Goal: Task Accomplishment & Management: Manage account settings

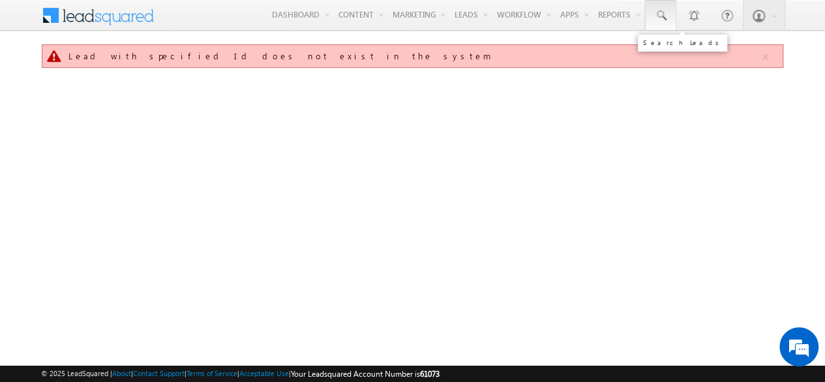
click at [664, 6] on link at bounding box center [660, 15] width 31 height 30
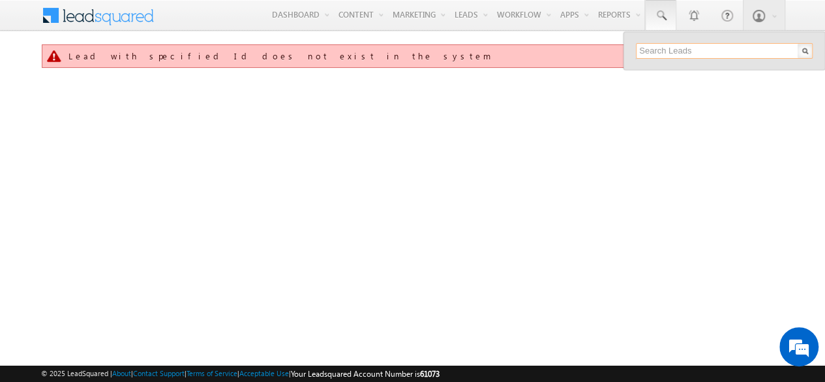
paste input "330686"
type input "330686"
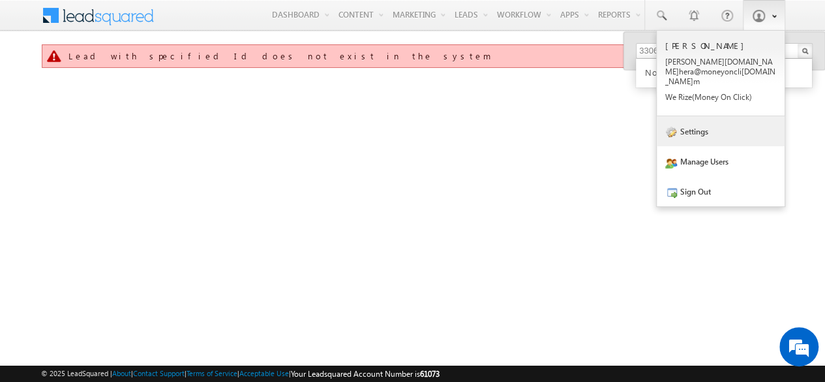
click at [714, 130] on link "Settings" at bounding box center [721, 131] width 128 height 30
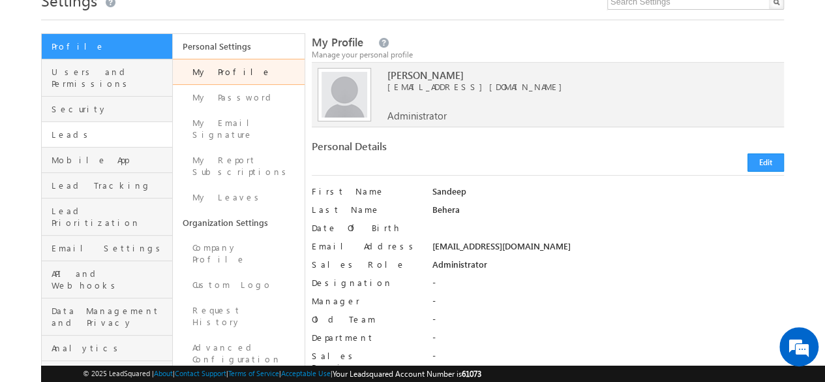
scroll to position [58, 0]
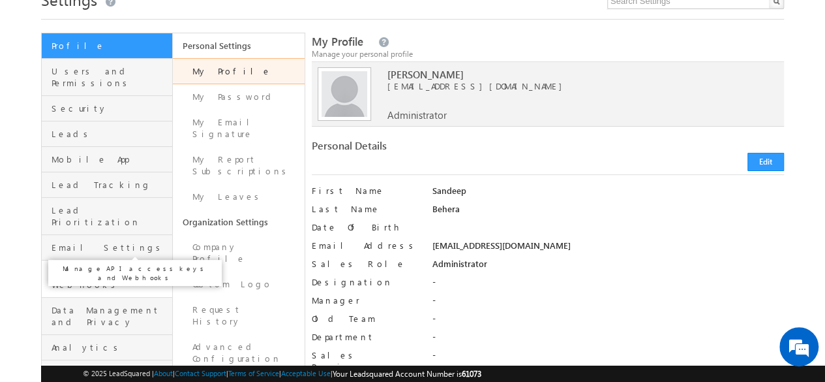
click at [61, 267] on span "API and Webhooks" at bounding box center [110, 278] width 117 height 23
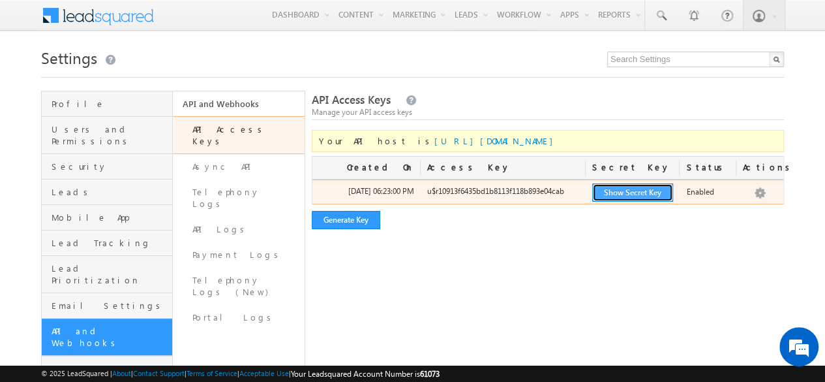
click at [628, 199] on button "Show Secret Key" at bounding box center [632, 192] width 81 height 18
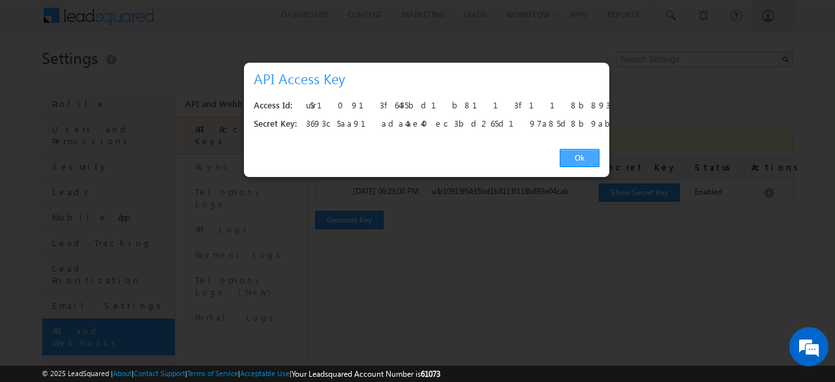
click at [578, 153] on link "Ok" at bounding box center [580, 158] width 40 height 18
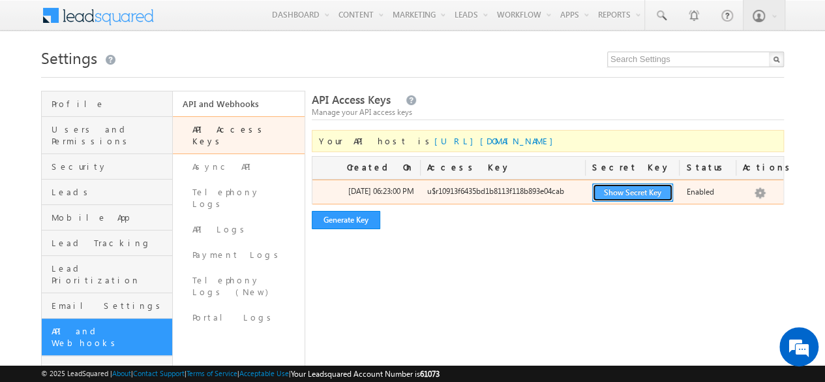
click at [651, 200] on button "Show Secret Key" at bounding box center [632, 192] width 81 height 18
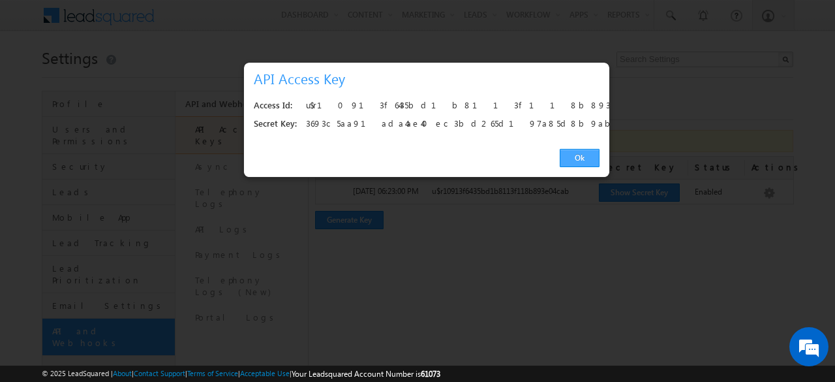
click at [575, 155] on link "Ok" at bounding box center [580, 158] width 40 height 18
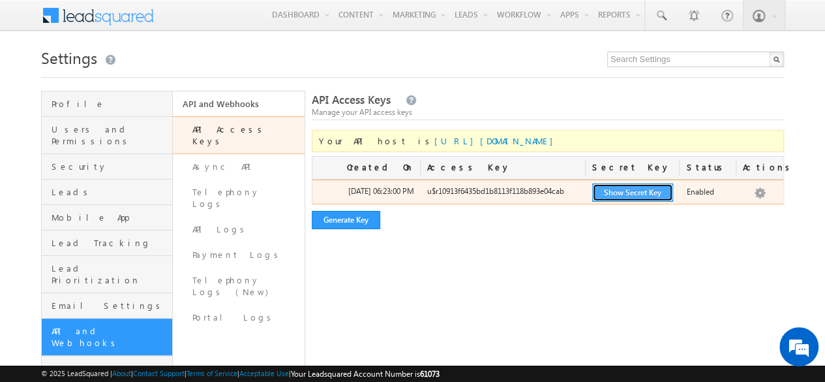
click at [615, 192] on button "Show Secret Key" at bounding box center [632, 192] width 81 height 18
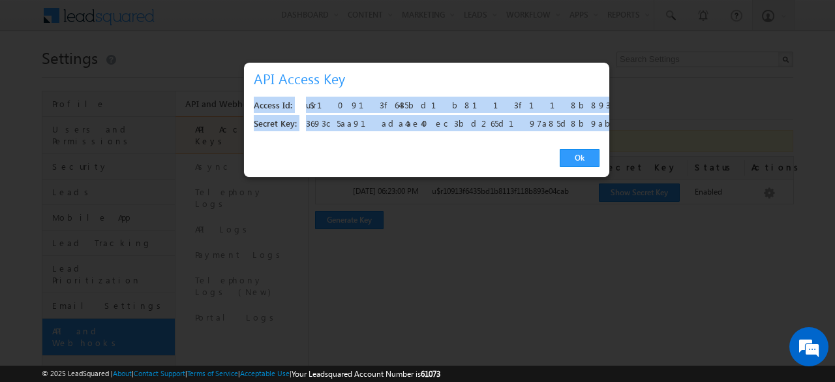
drag, startPoint x: 501, startPoint y: 125, endPoint x: 247, endPoint y: 101, distance: 255.4
click at [247, 101] on div "Access Id: u$r10913f6435bd1b8113f118b893e04cab Secret Key: 3693c5aa91ada4ae40ec…" at bounding box center [426, 115] width 365 height 50
copy div "Access Id: u$r10913f6435bd1b8113f118b893e04cab Secret Key: 3693c5aa91ada4ae40ec…"
